Goal: Transaction & Acquisition: Purchase product/service

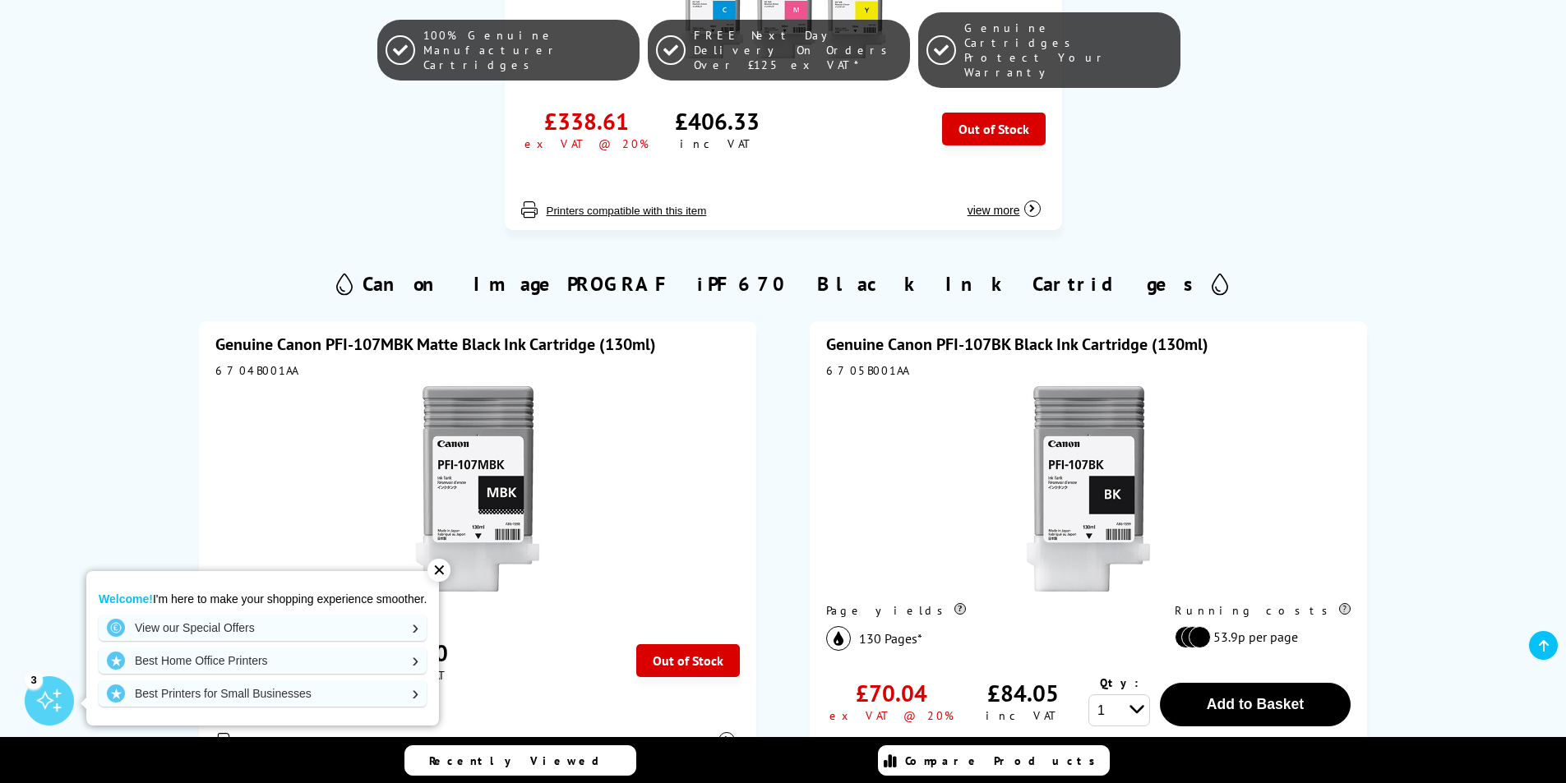
scroll to position [740, 0]
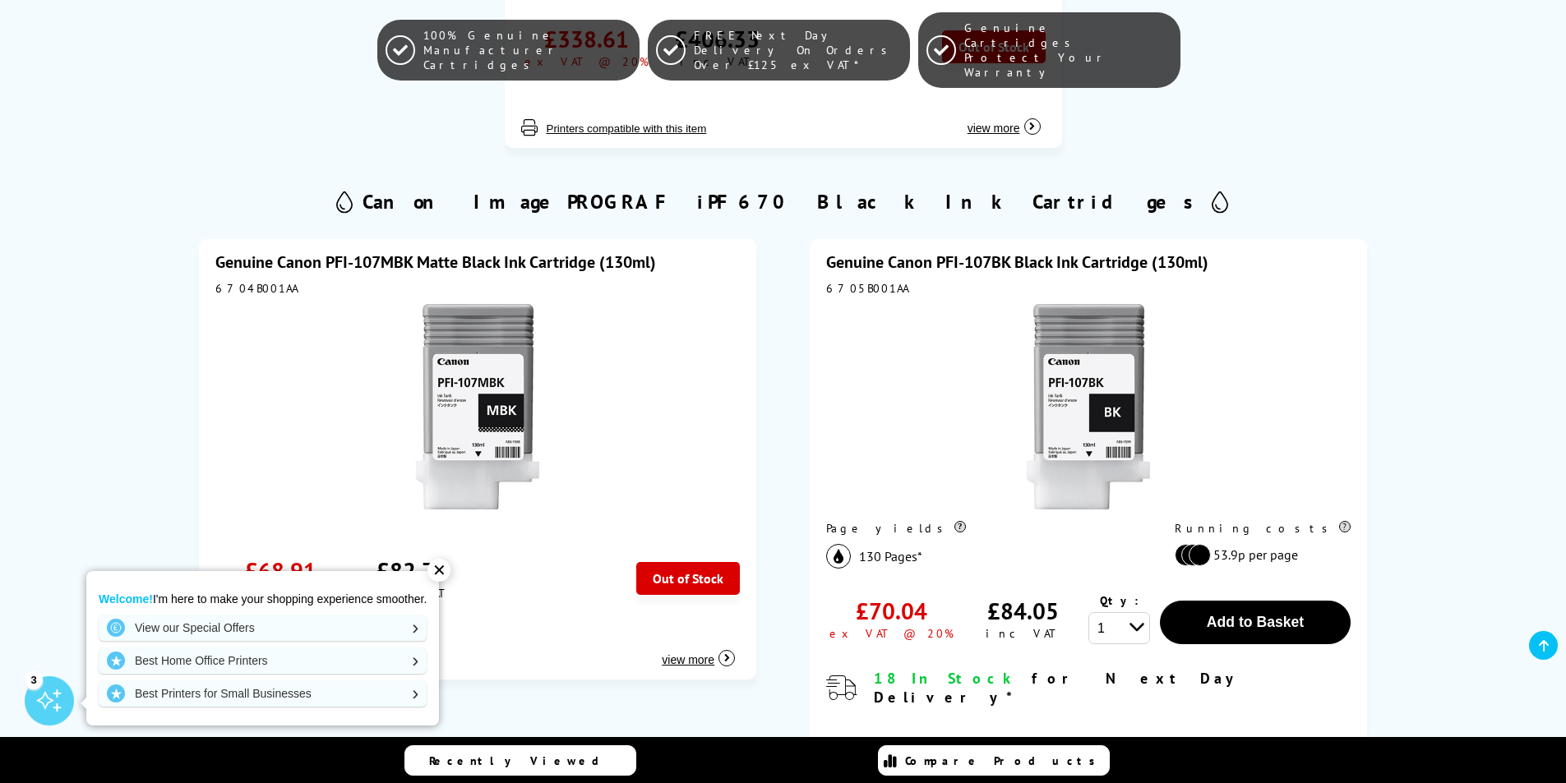
click at [260, 281] on div "6704B001AA" at bounding box center [477, 288] width 524 height 15
copy div "6704B001AA"
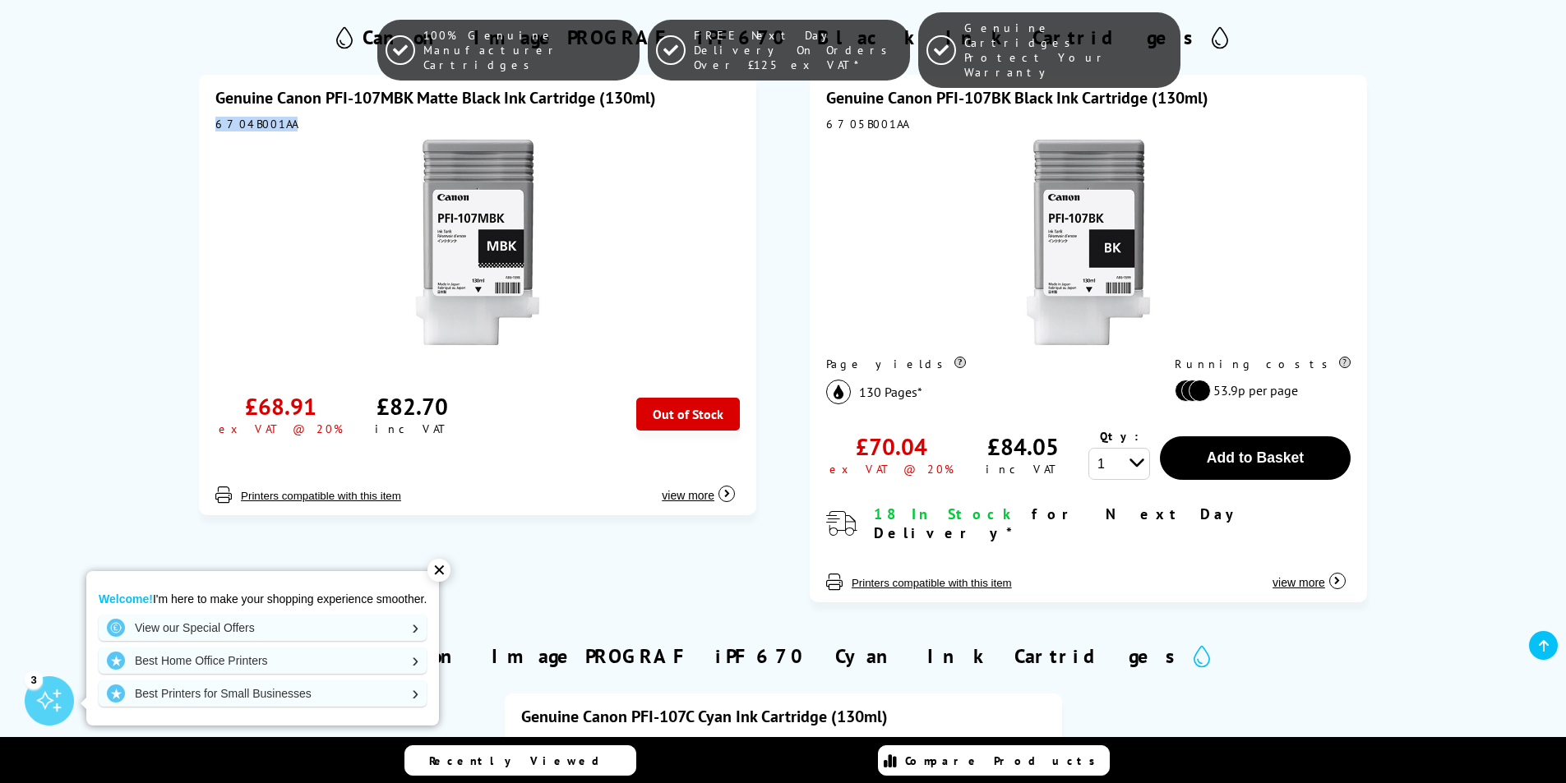
scroll to position [822, 0]
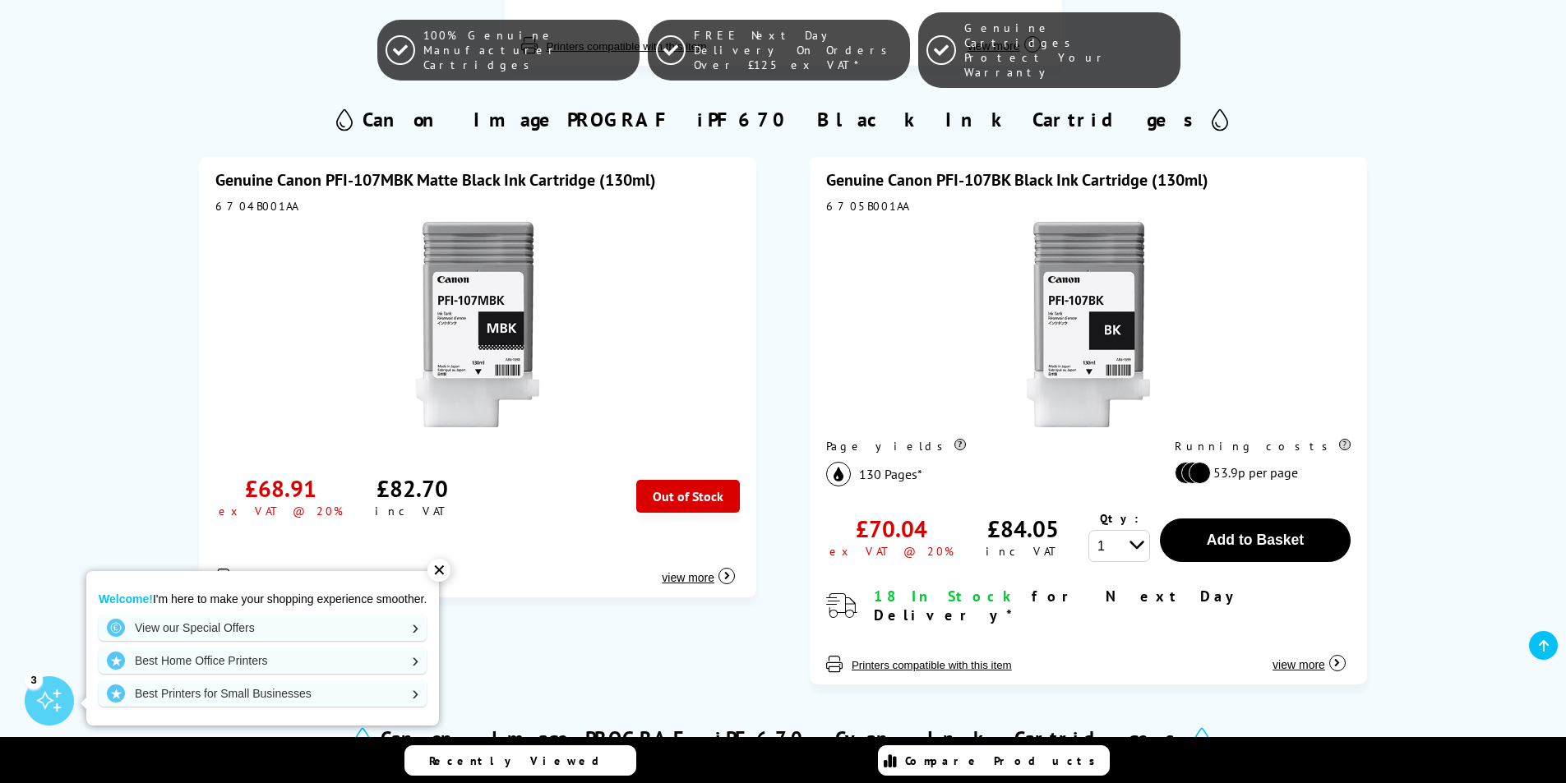
click at [848, 205] on div "6705B001AA" at bounding box center [1088, 206] width 524 height 15
copy div "6705B001AA"
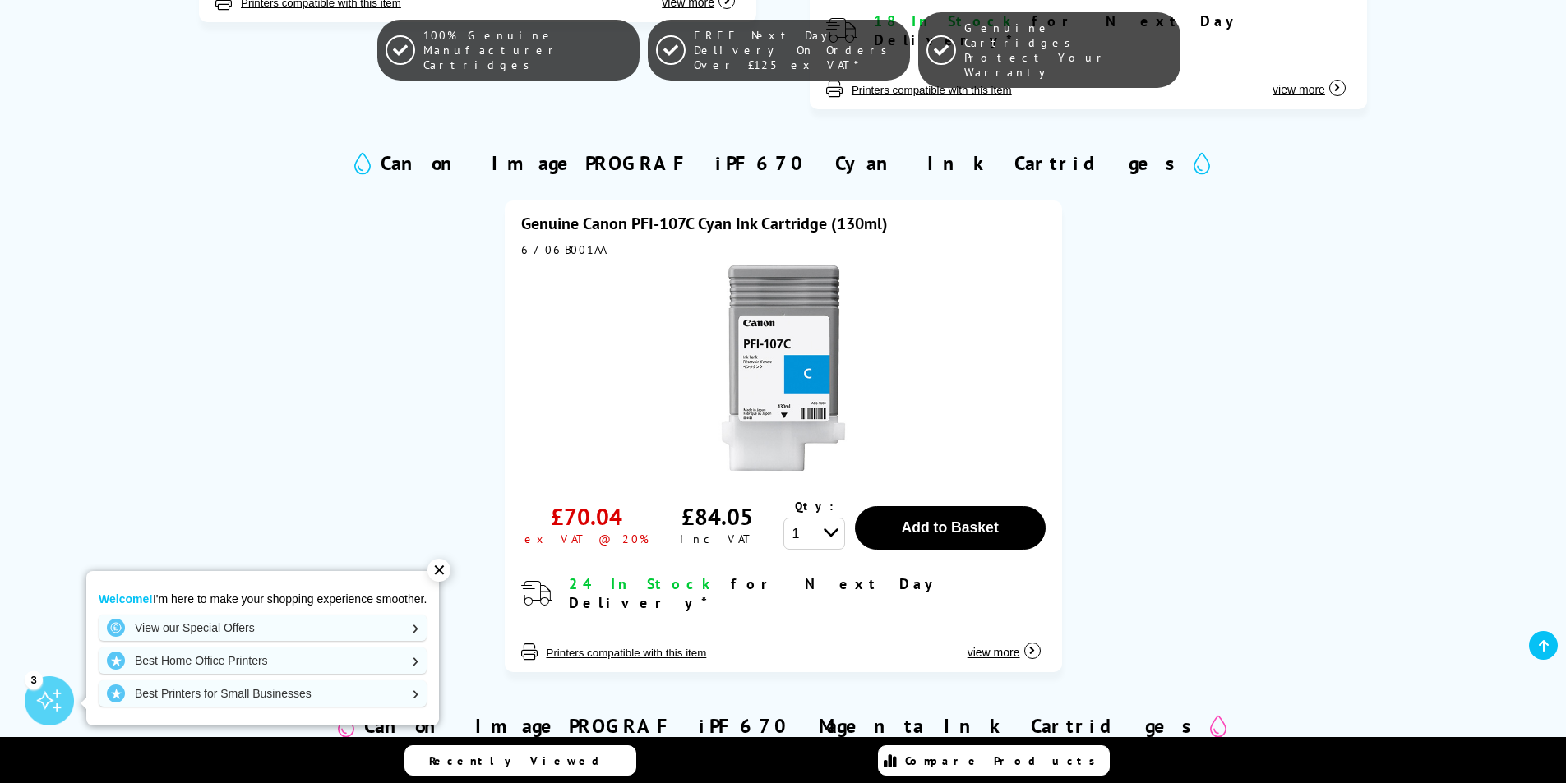
scroll to position [1315, 0]
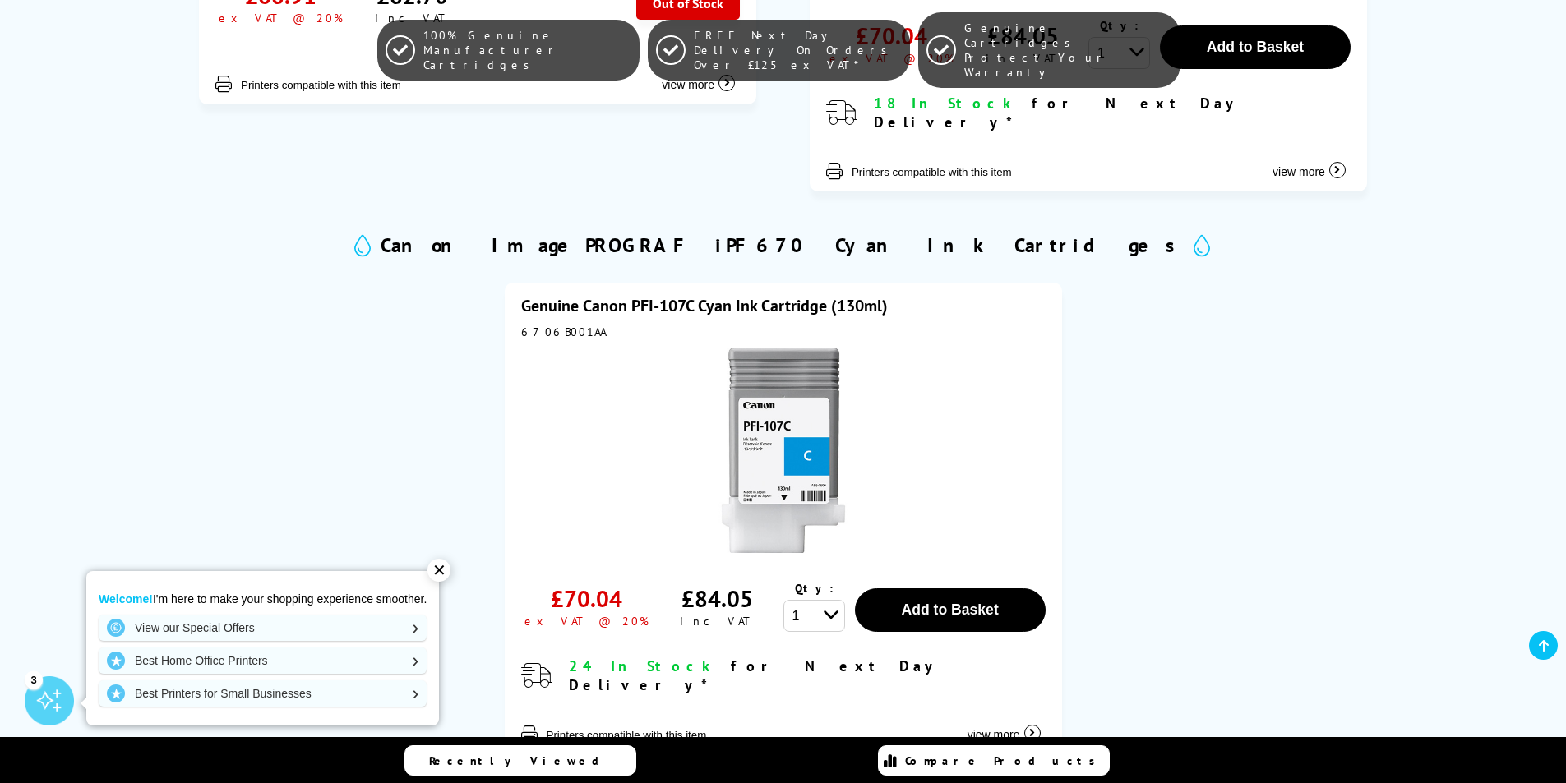
click at [535, 325] on div "6706B001AA" at bounding box center [783, 332] width 524 height 15
copy div "6706B001AA"
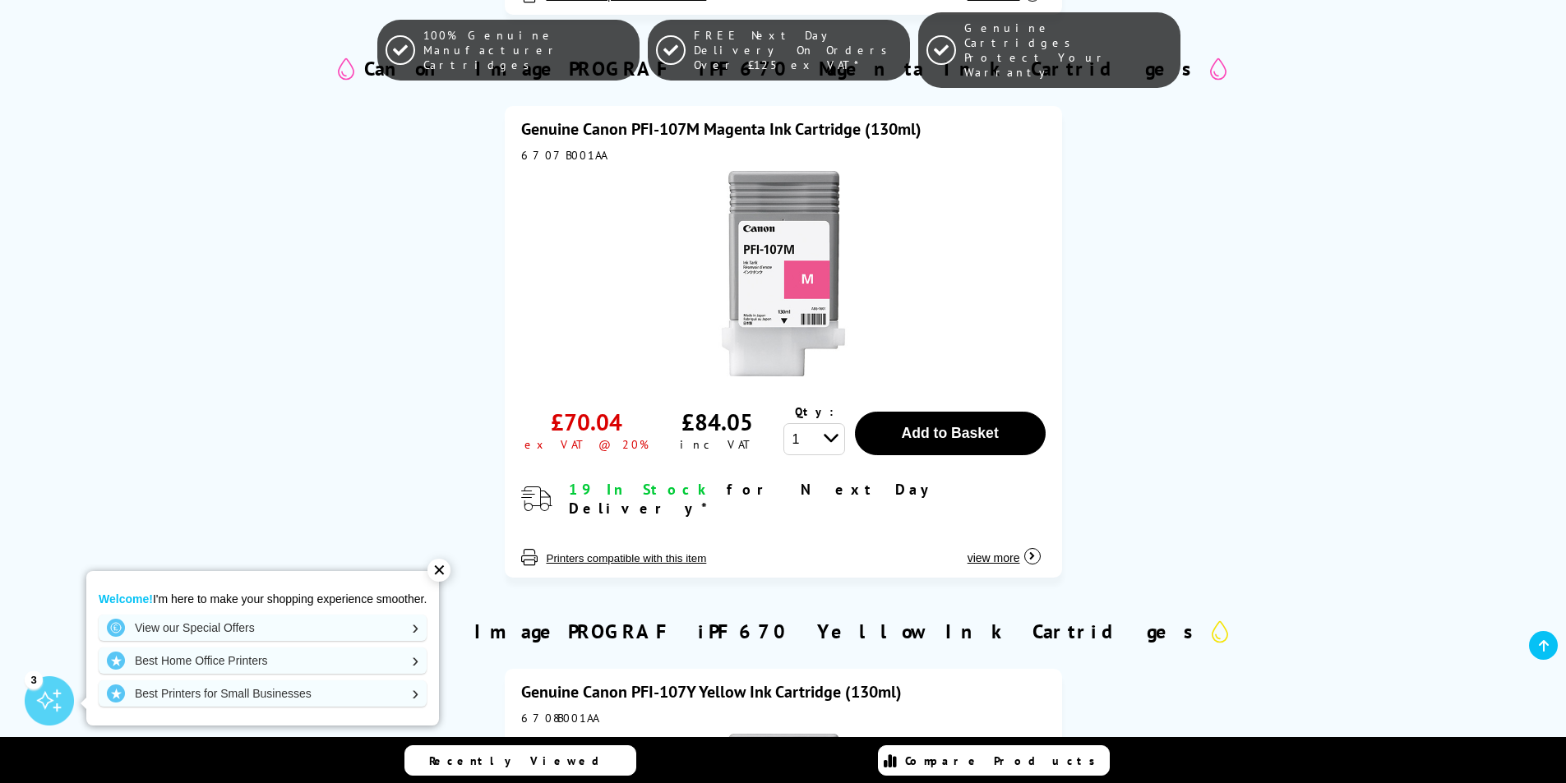
scroll to position [1890, 0]
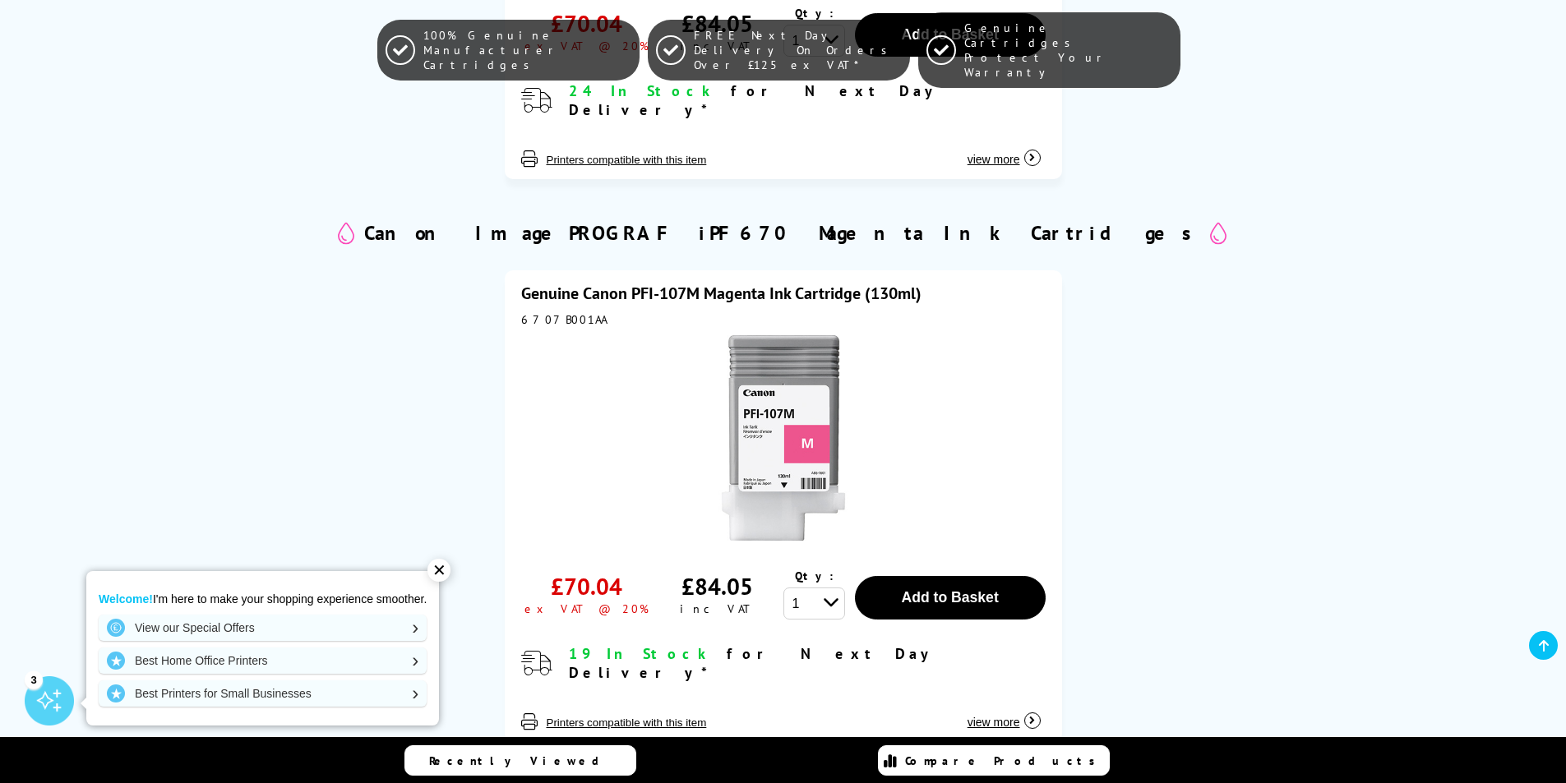
click at [538, 312] on div "6707B001AA" at bounding box center [783, 319] width 524 height 15
copy div "6707B001AA"
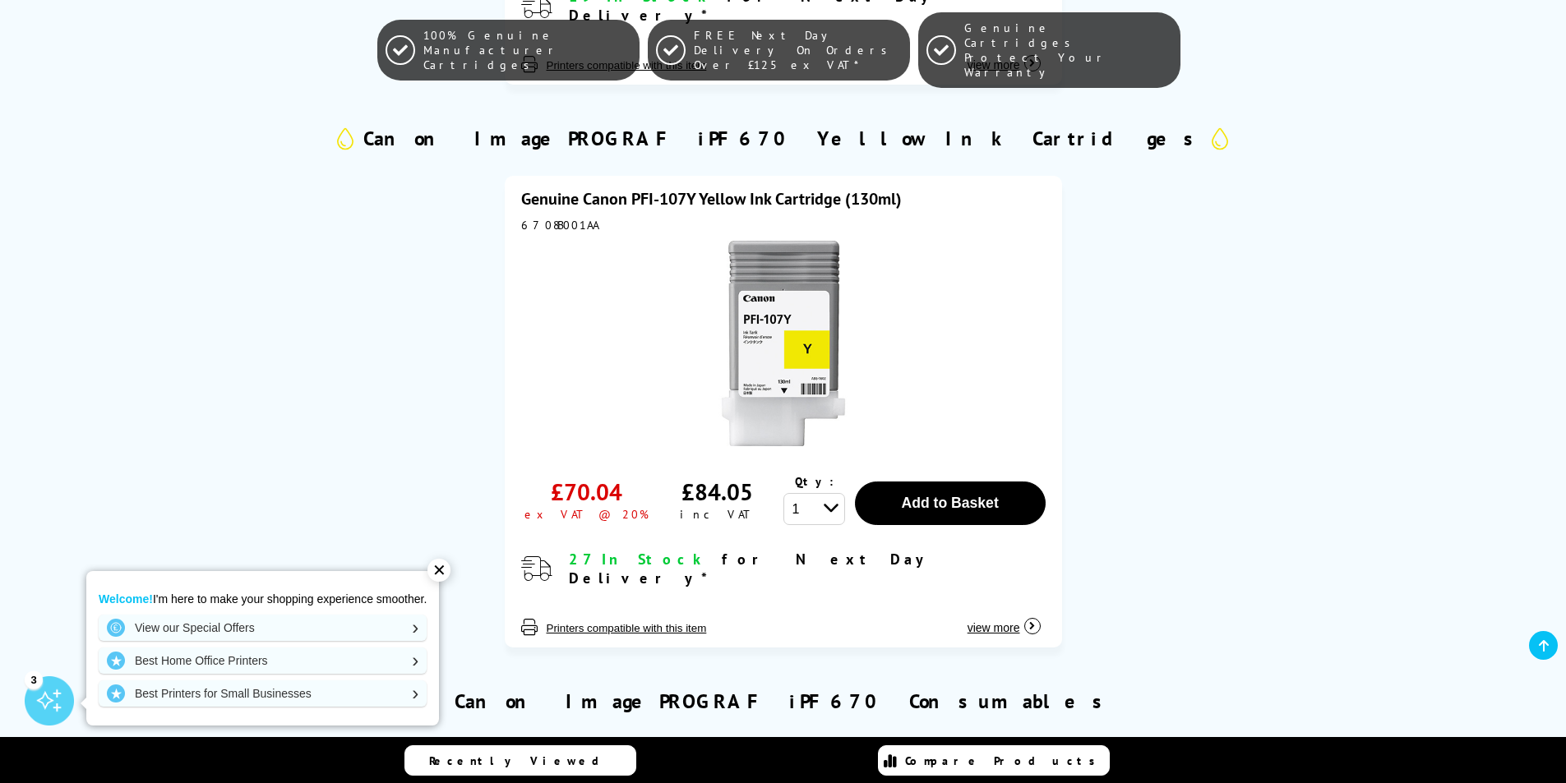
scroll to position [2384, 0]
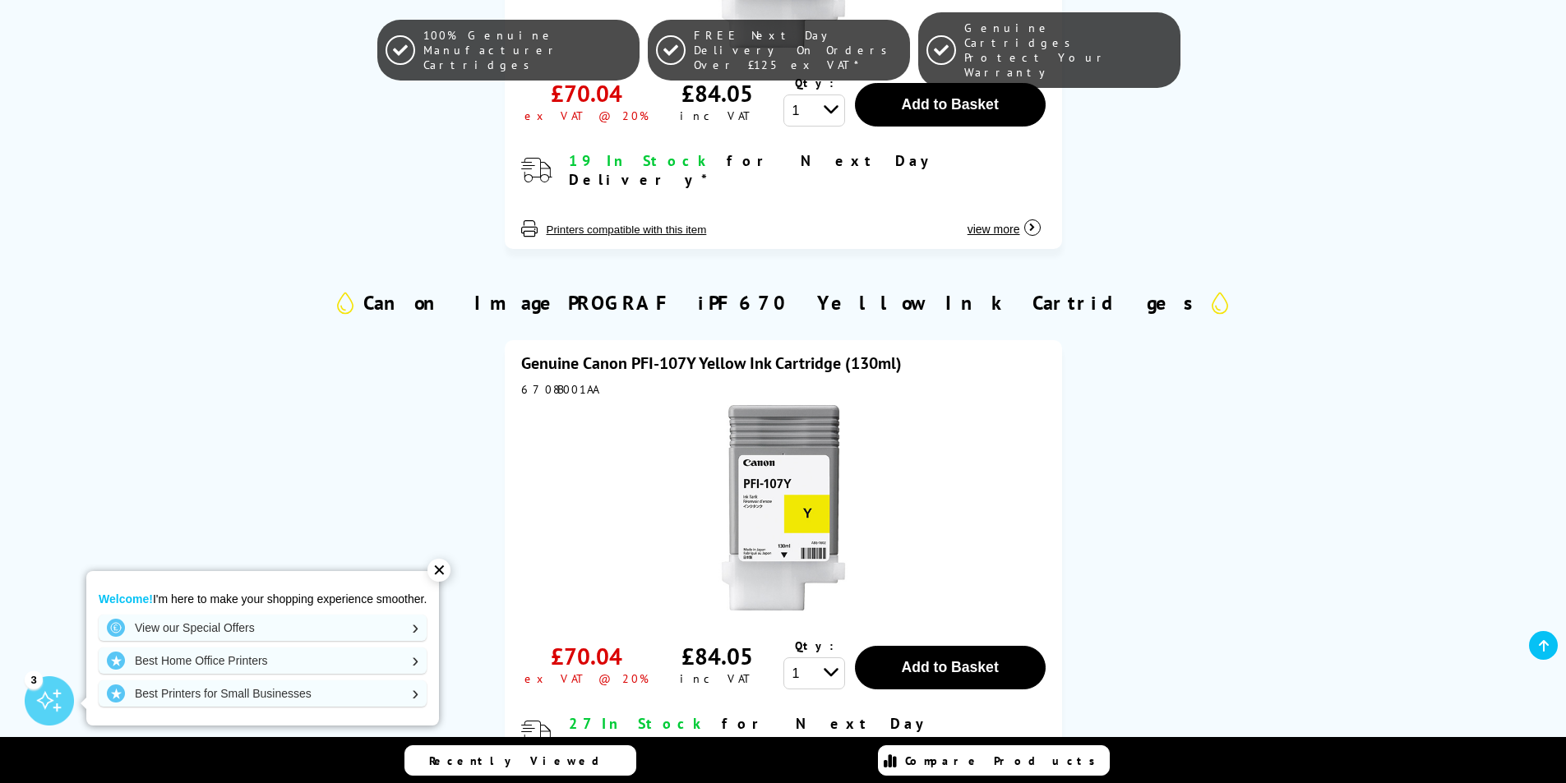
click at [560, 382] on div "6708B001AA" at bounding box center [783, 389] width 524 height 15
copy div "6708B001AA"
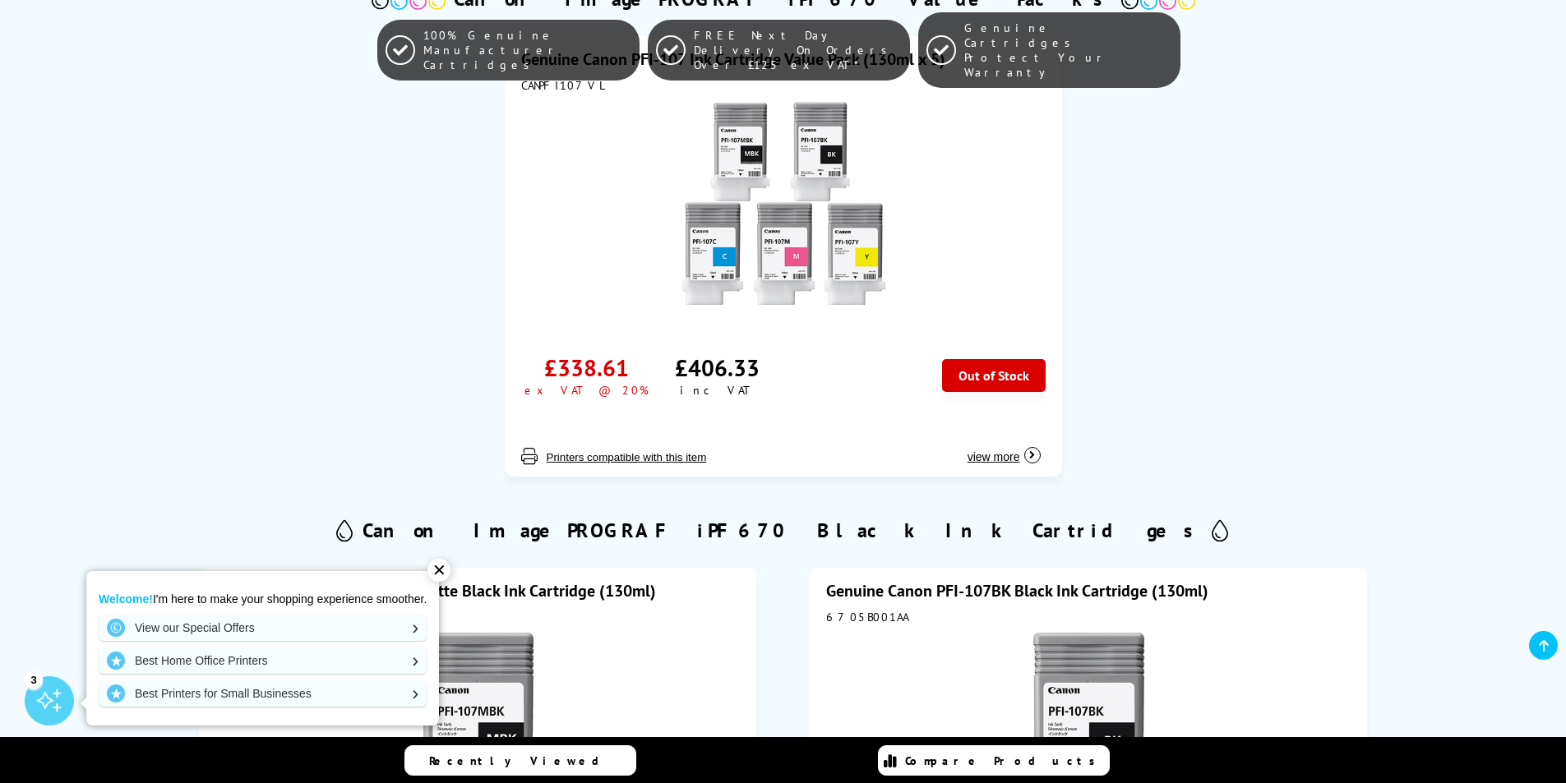
scroll to position [0, 0]
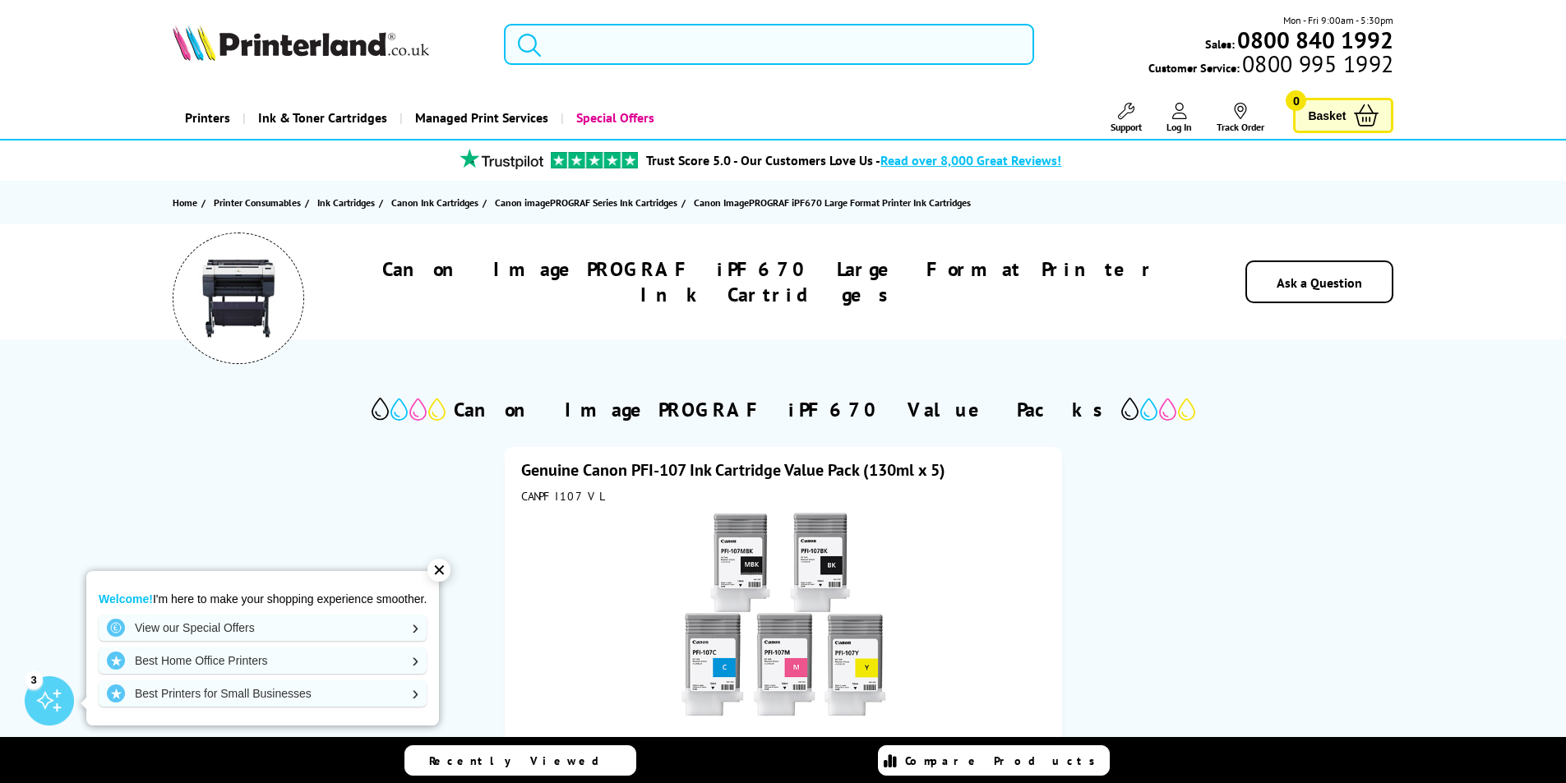
click at [644, 56] on input "search" at bounding box center [769, 44] width 530 height 41
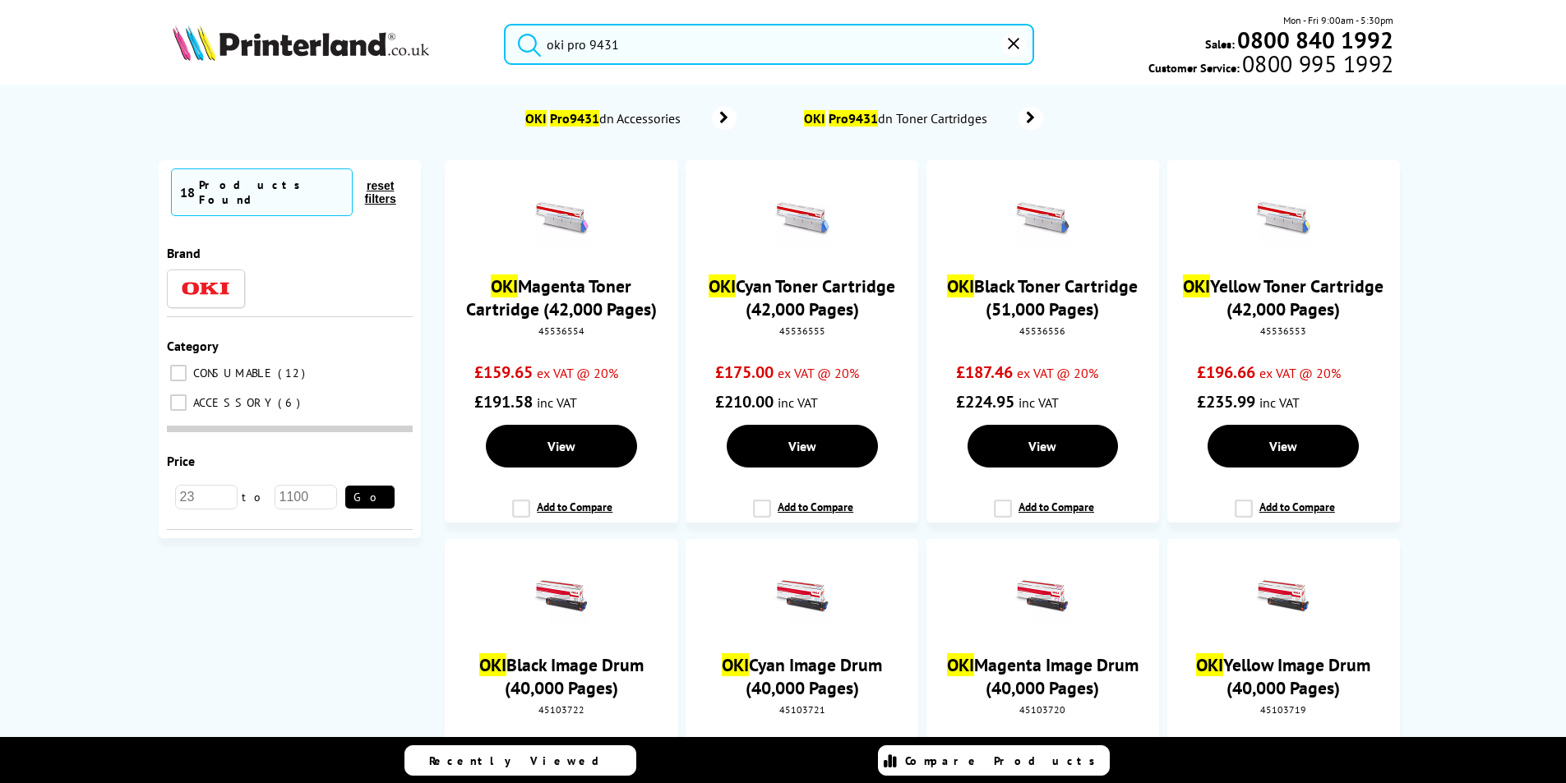
type input "oki pro 9431"
click at [976, 118] on span "OKI Pro9431 dn Toner Cartridges" at bounding box center [898, 118] width 192 height 16
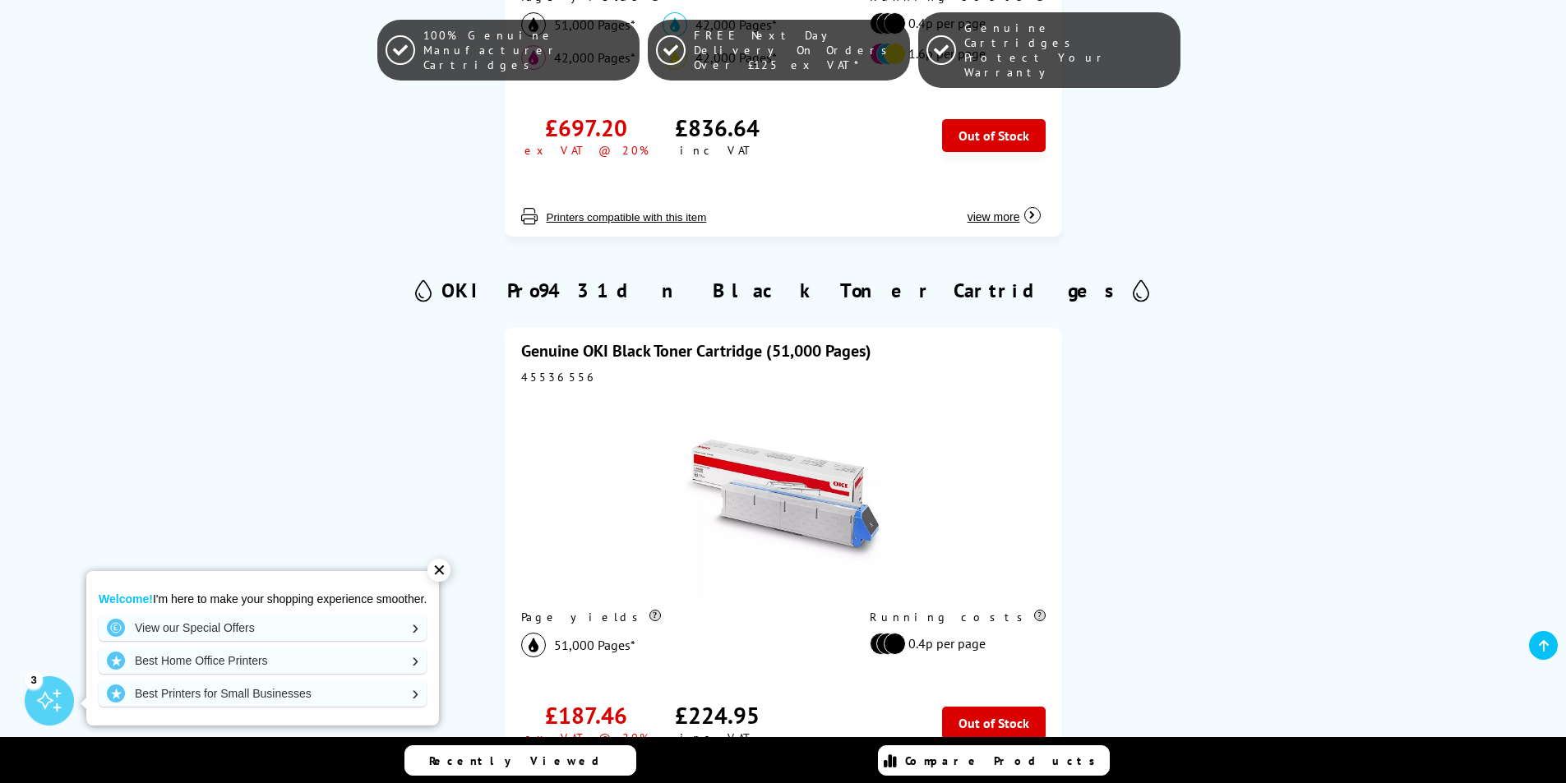
scroll to position [822, 0]
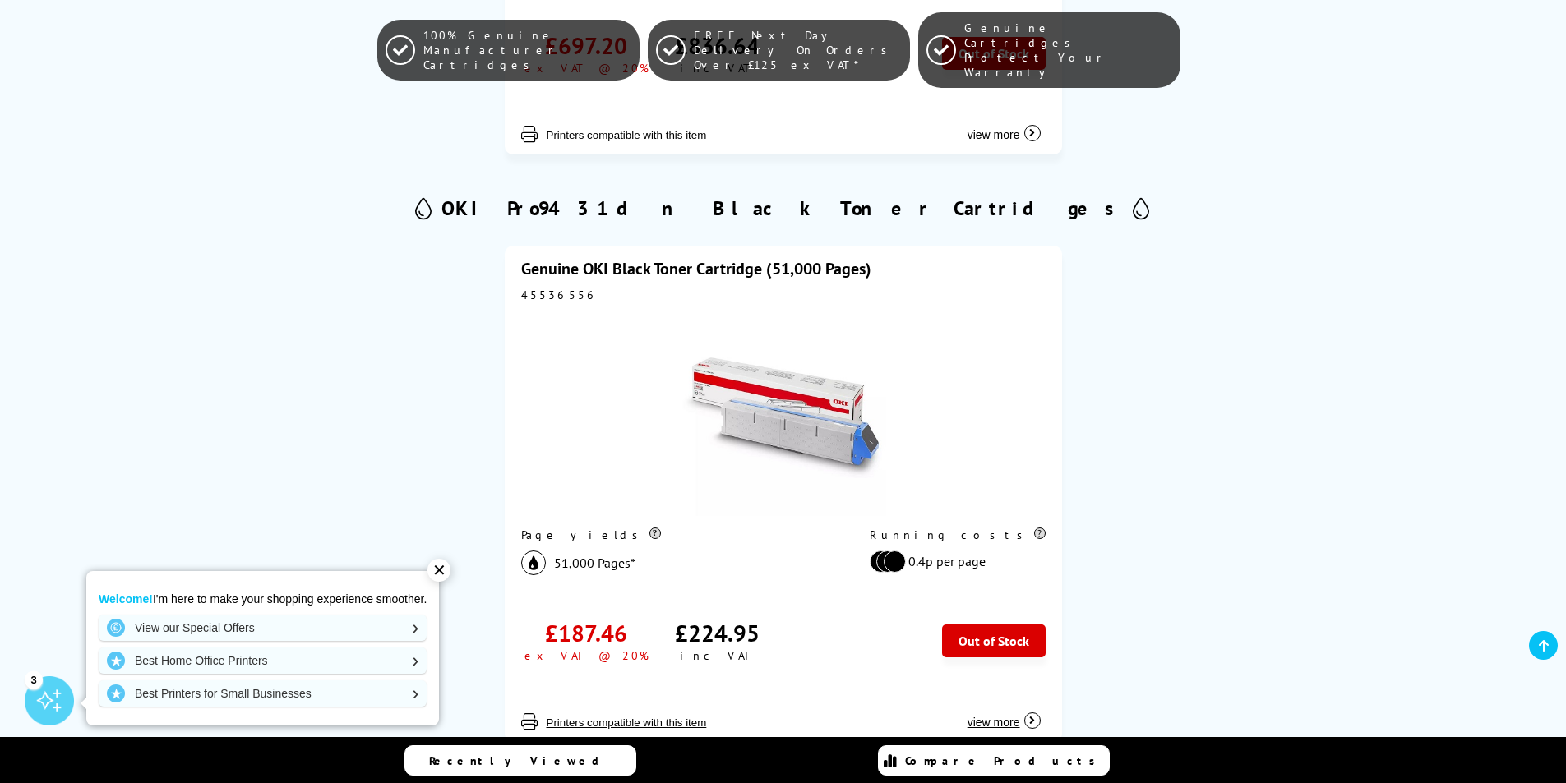
click at [538, 297] on div "45536556" at bounding box center [783, 295] width 524 height 15
copy div "45536556"
